Goal: Browse casually: Explore the website without a specific task or goal

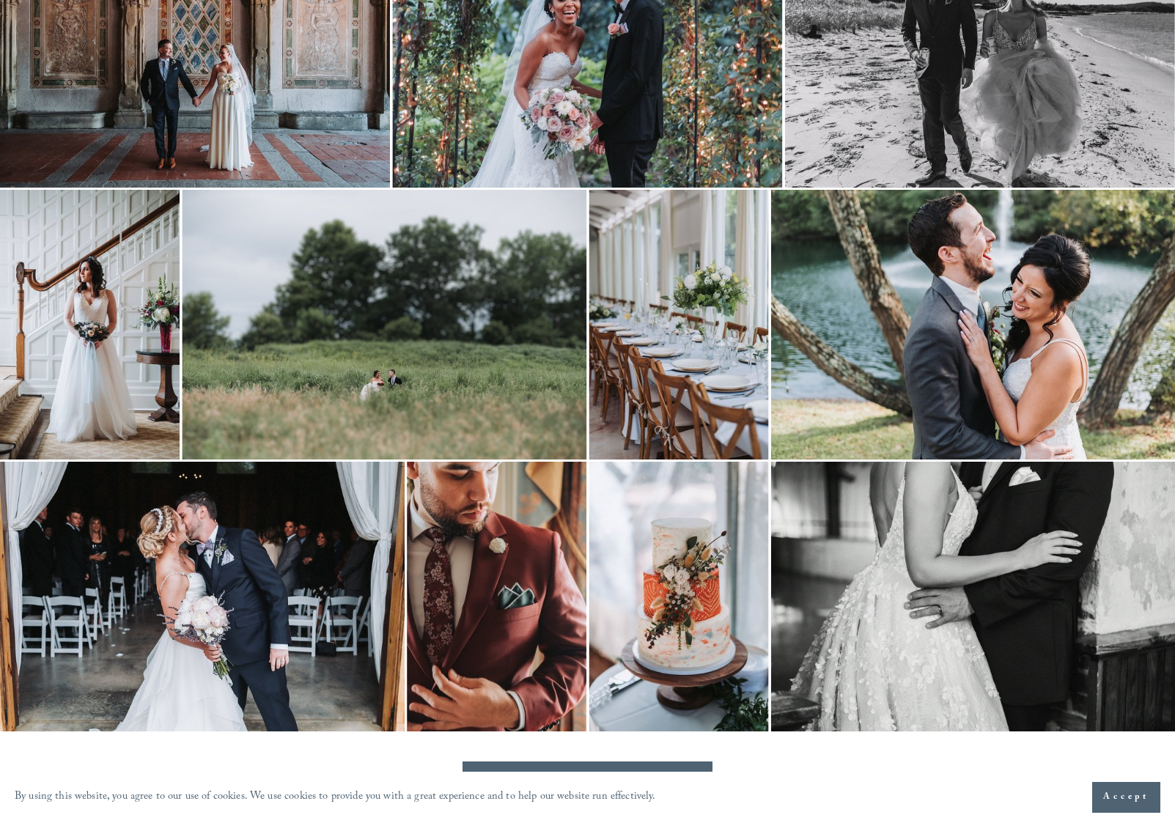
scroll to position [4368, 0]
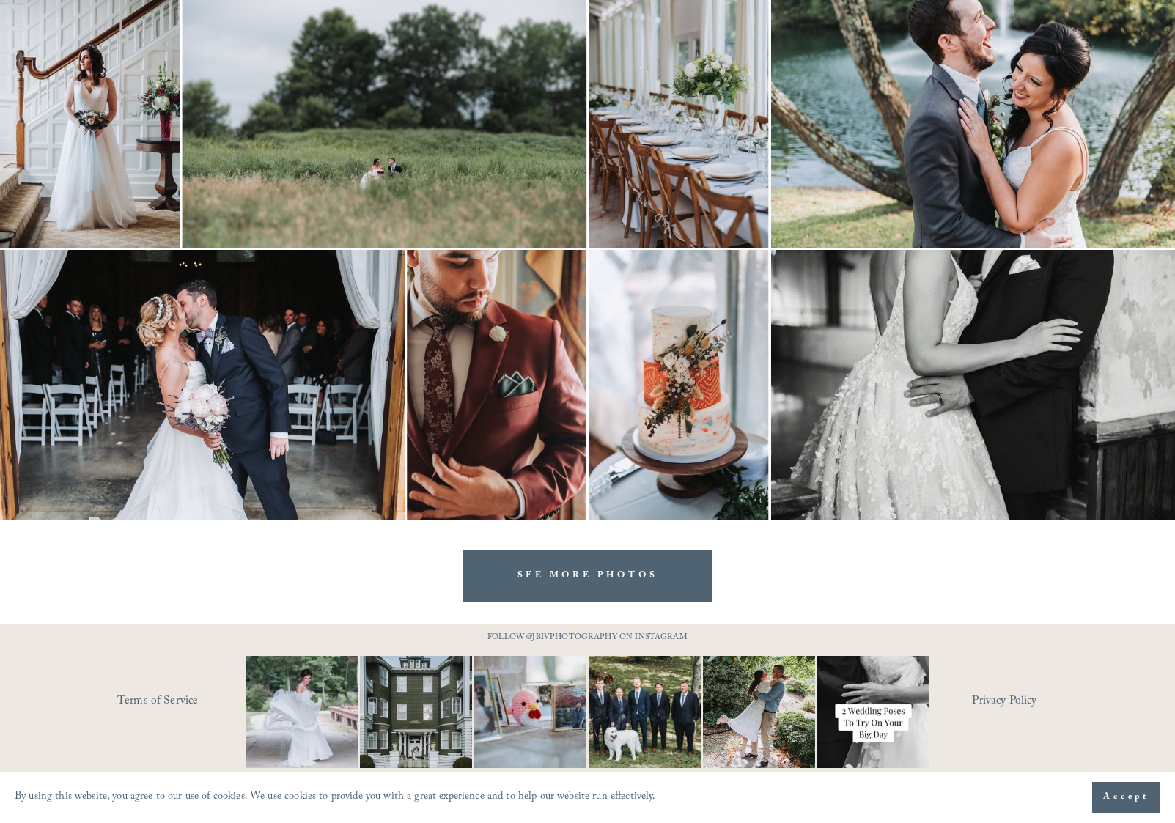
click at [610, 579] on link "SEE MORE PHOTOS" at bounding box center [587, 576] width 251 height 52
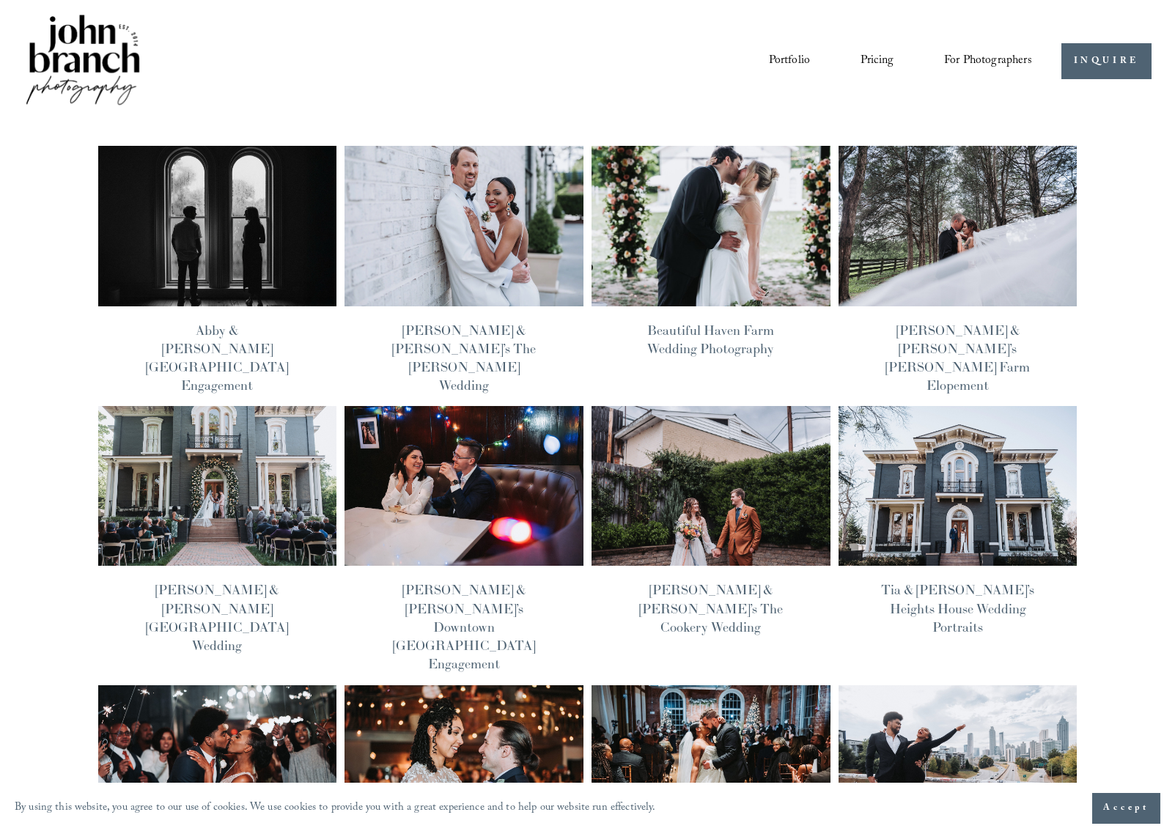
click at [193, 158] on img at bounding box center [217, 225] width 241 height 161
click at [519, 276] on img at bounding box center [464, 225] width 241 height 161
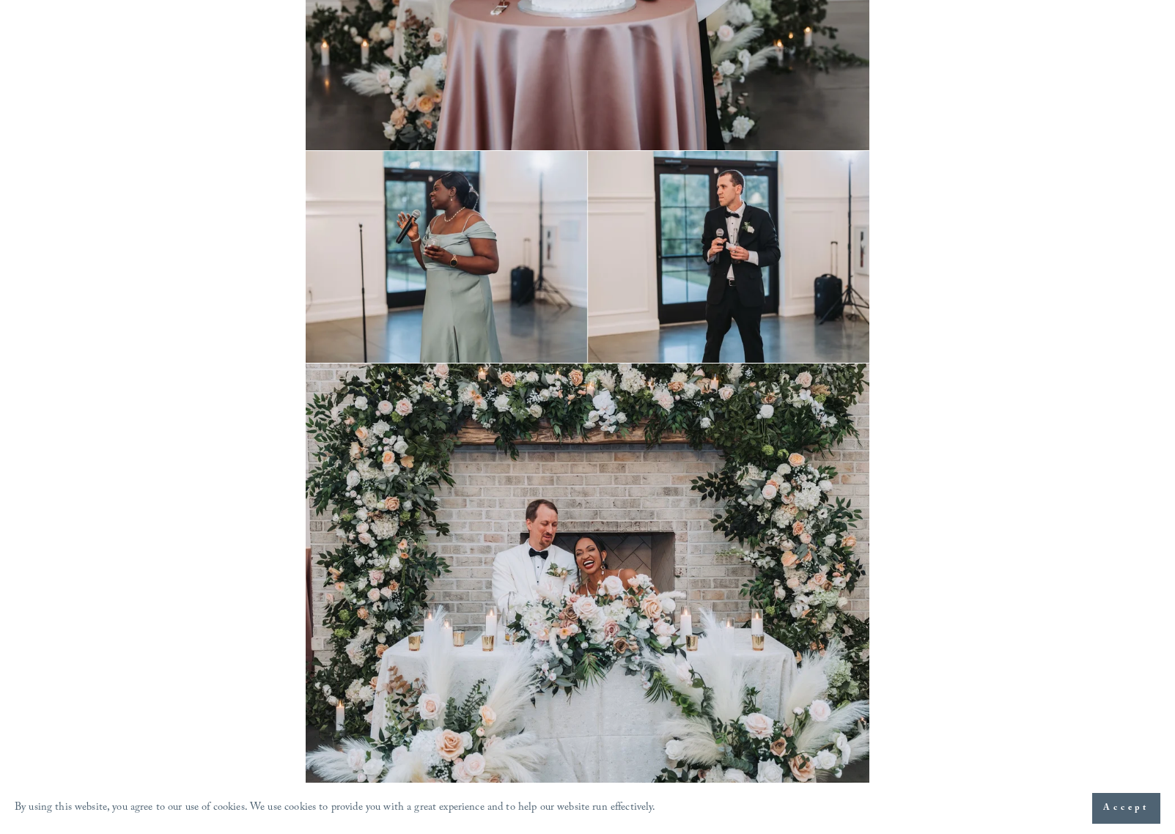
scroll to position [23936, 0]
